Goal: Information Seeking & Learning: Learn about a topic

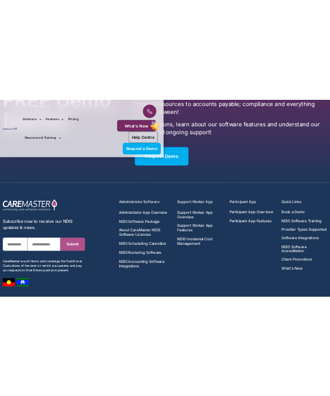
scroll to position [4692, 0]
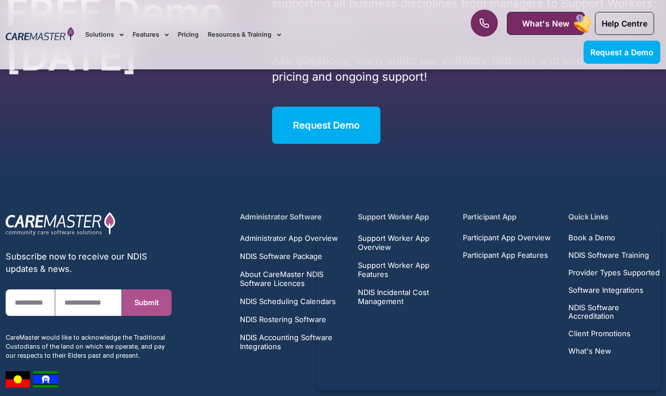
scroll to position [3532, 0]
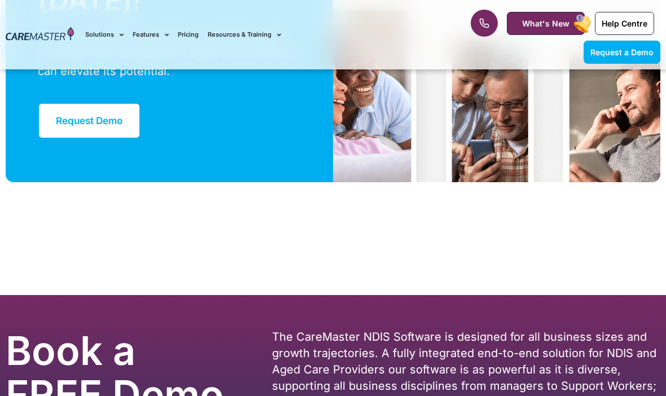
scroll to position [3149, 0]
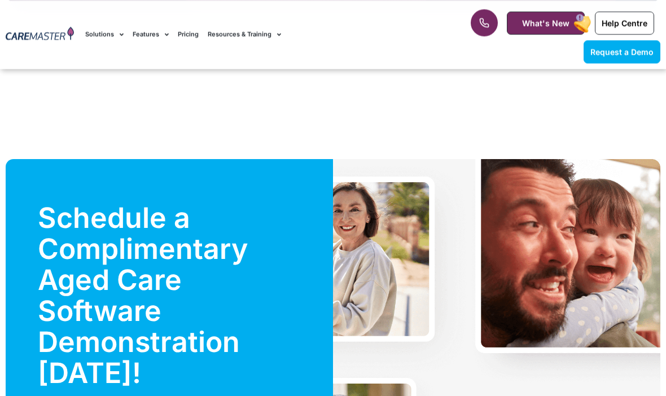
scroll to position [2670, 0]
